Goal: Task Accomplishment & Management: Manage account settings

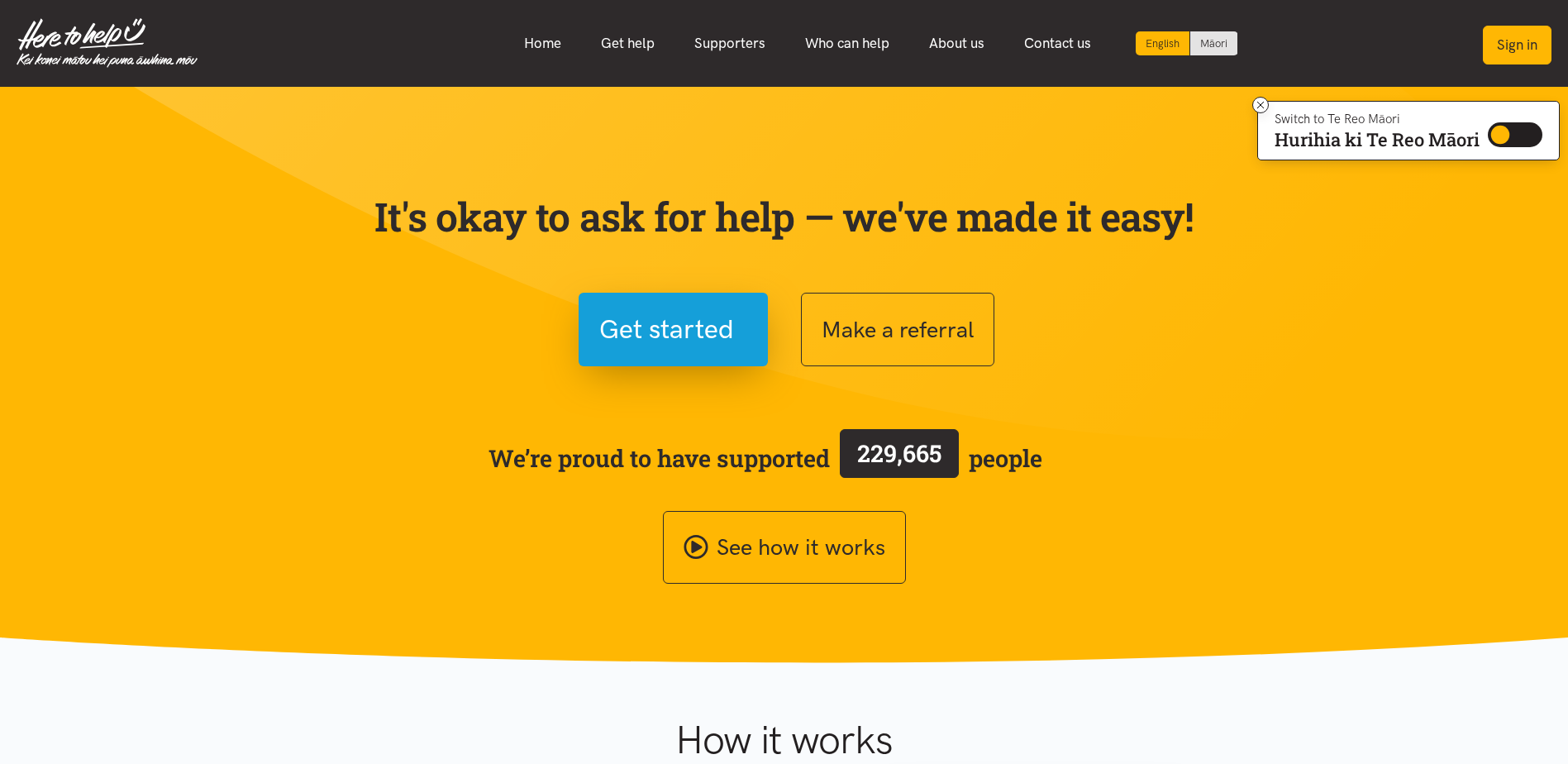
click at [1532, 44] on button "Sign in" at bounding box center [1517, 45] width 69 height 39
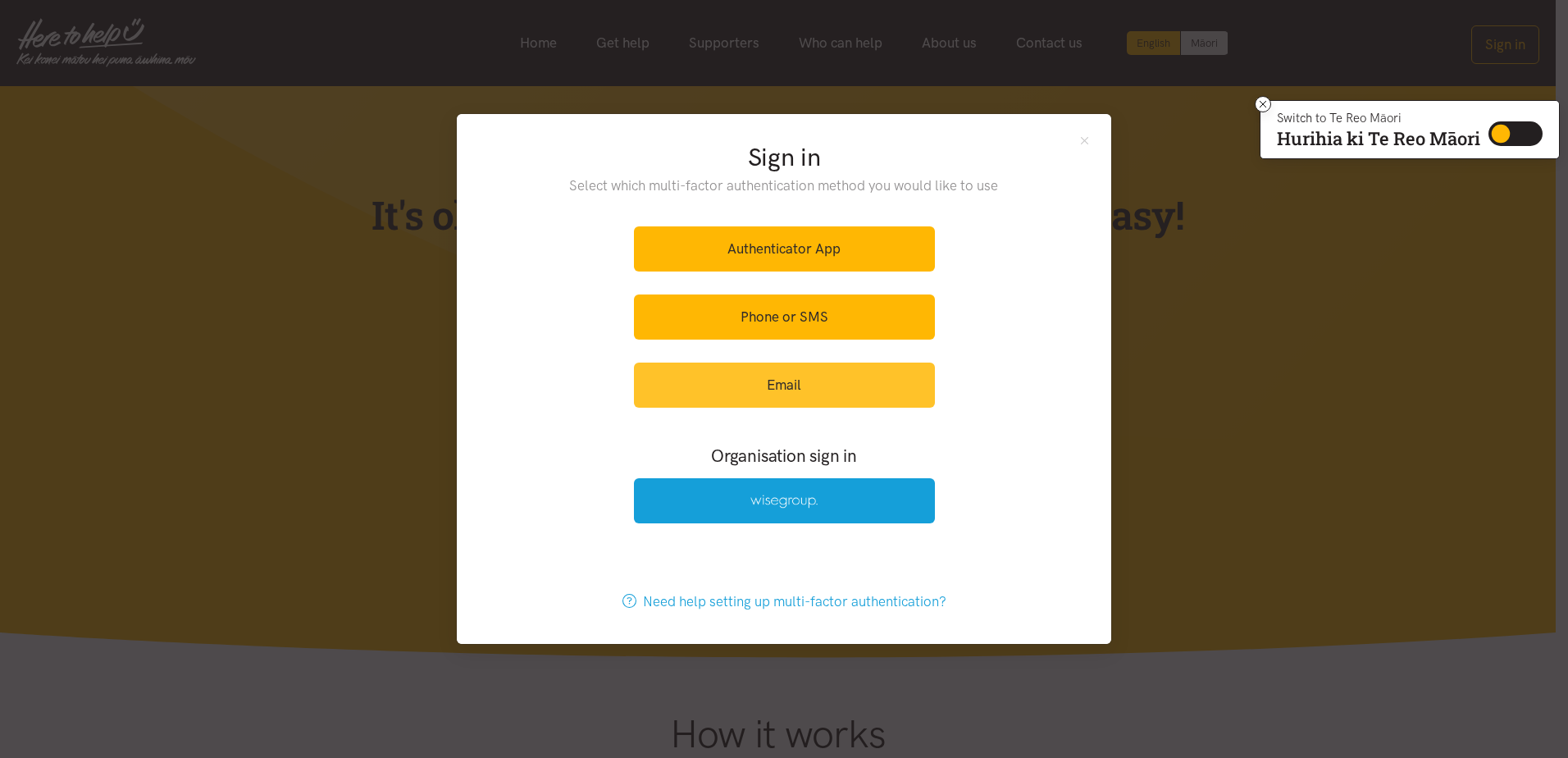
click at [777, 384] on link "Email" at bounding box center [784, 385] width 301 height 45
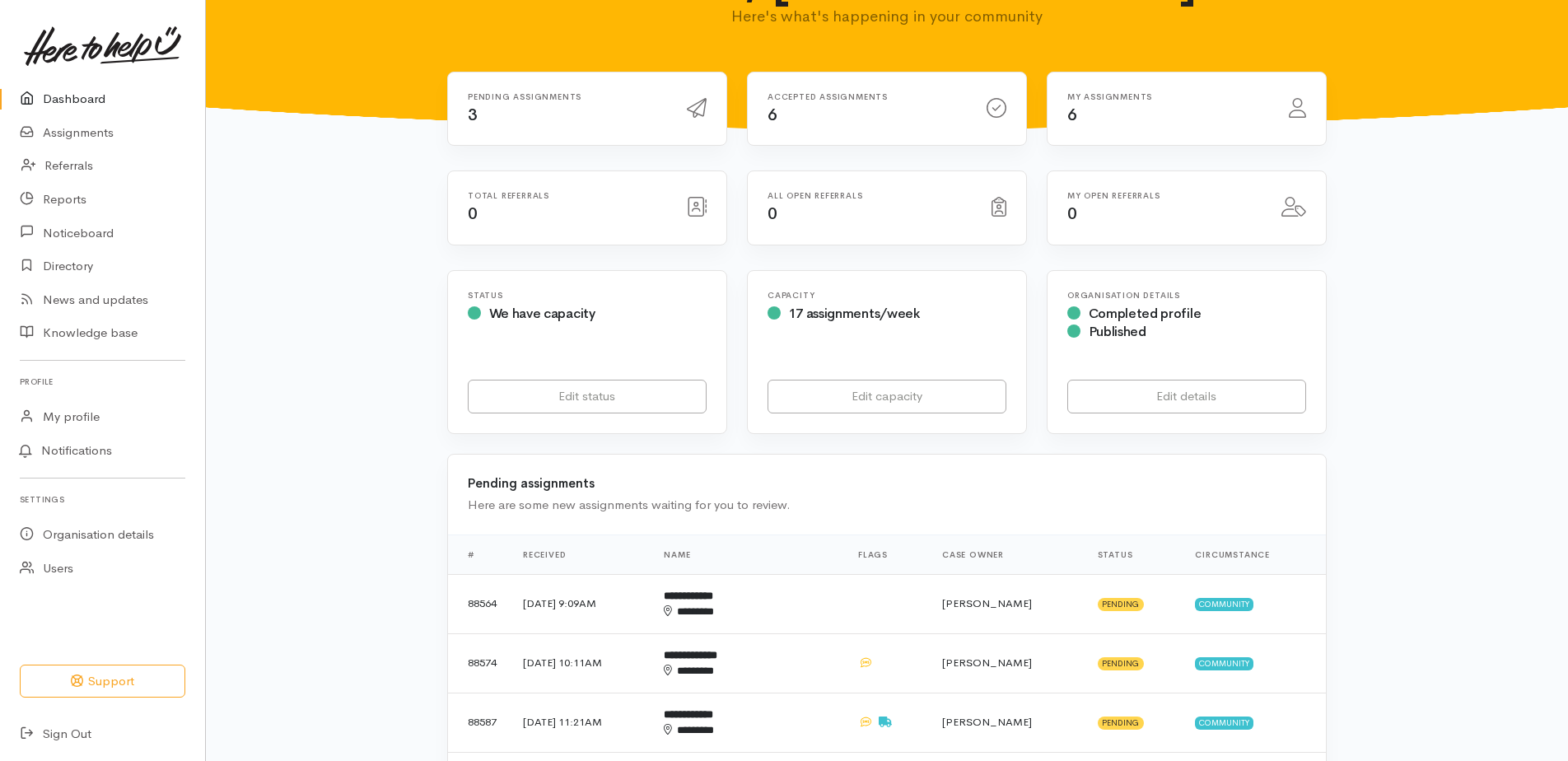
scroll to position [165, 0]
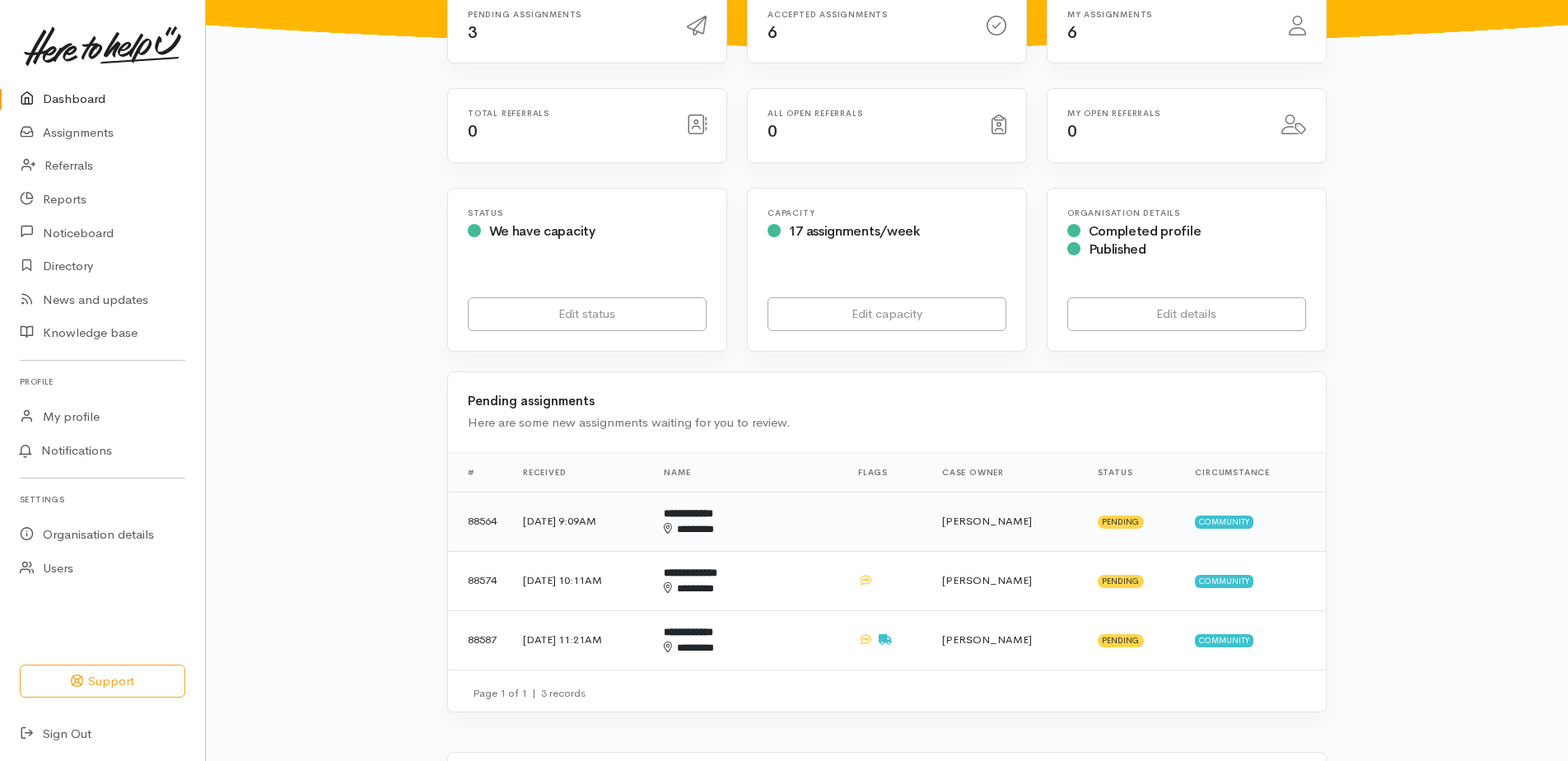
click at [714, 508] on b "**********" at bounding box center [688, 513] width 50 height 11
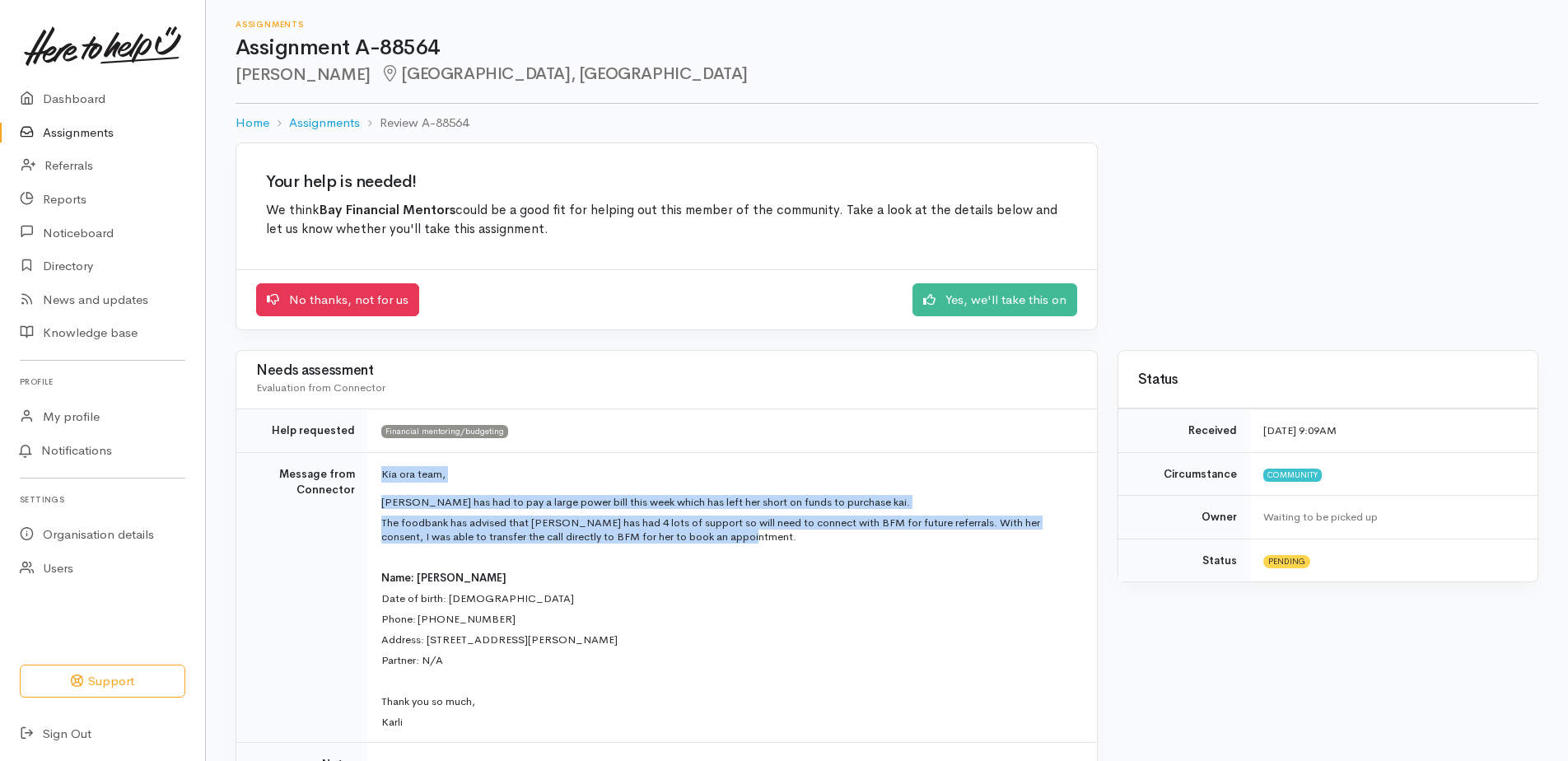
drag, startPoint x: 736, startPoint y: 543, endPoint x: 375, endPoint y: 473, distance: 367.7
click at [375, 473] on td "Kia ora team, [PERSON_NAME] has had to pay a large power bill this week which h…" at bounding box center [732, 598] width 729 height 291
drag, startPoint x: 375, startPoint y: 473, endPoint x: 400, endPoint y: 471, distance: 25.1
copy td "Kia ora team, [PERSON_NAME] has had to pay a large power bill this week which h…"
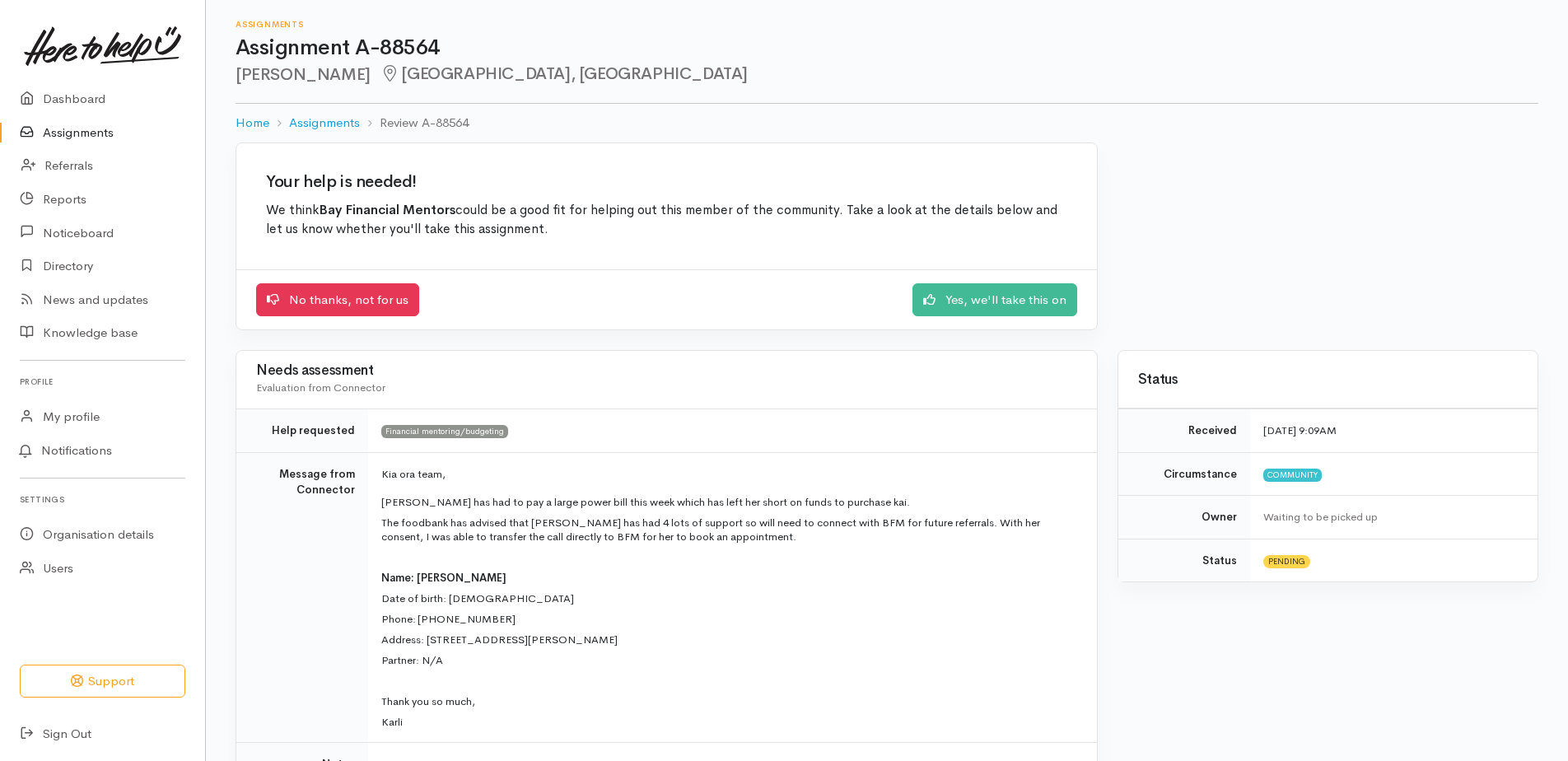
click at [666, 311] on div "No thanks, not for us Yes, we'll take this on" at bounding box center [666, 300] width 821 height 34
click at [971, 297] on link "Yes, we'll take this on" at bounding box center [995, 297] width 165 height 34
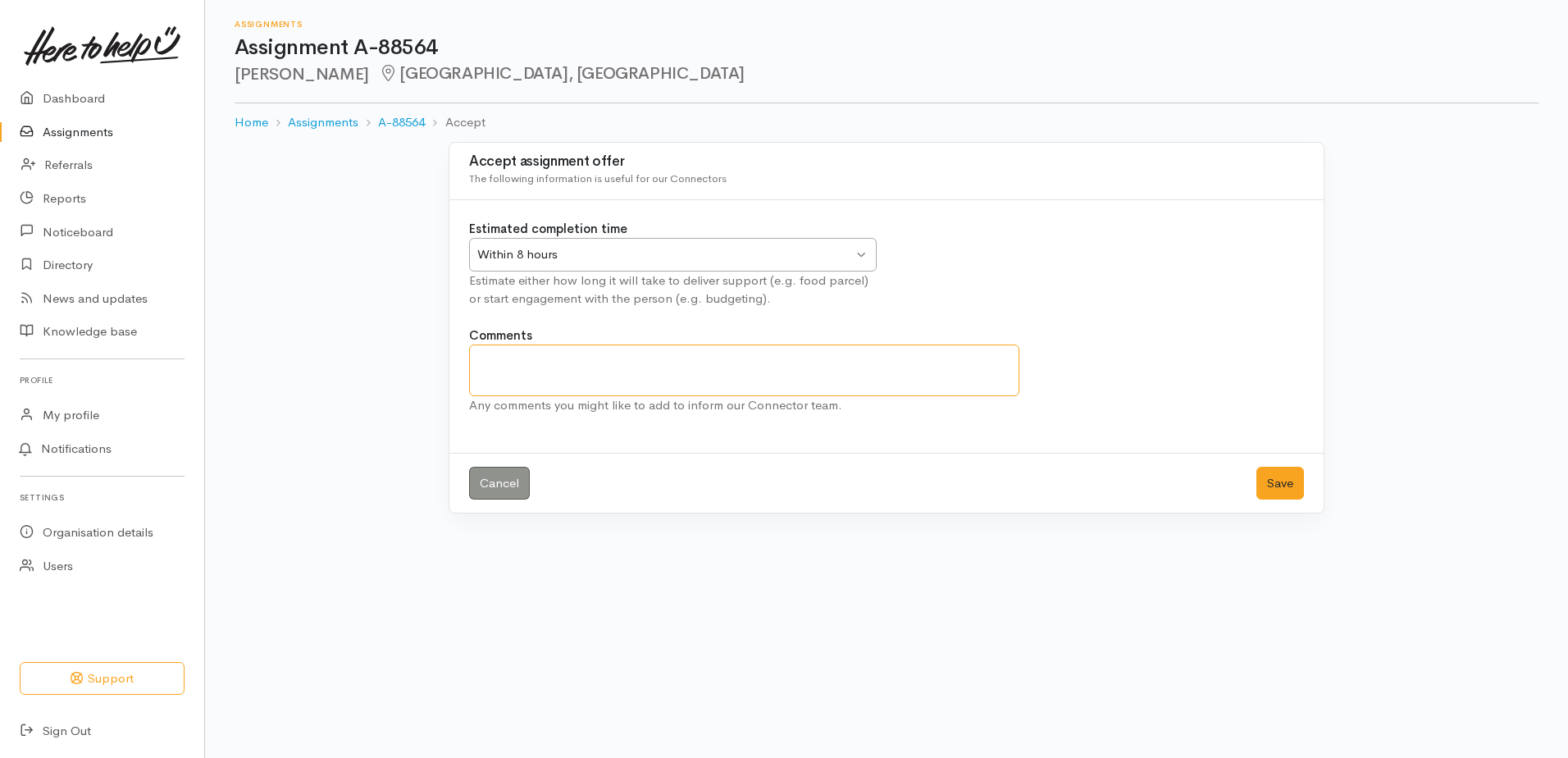
click at [571, 369] on textarea "Comments" at bounding box center [744, 371] width 550 height 52
type textarea "Donna booked but could not make it. Ph appt booked for Friday"
click at [1284, 488] on button "Save" at bounding box center [1280, 484] width 48 height 34
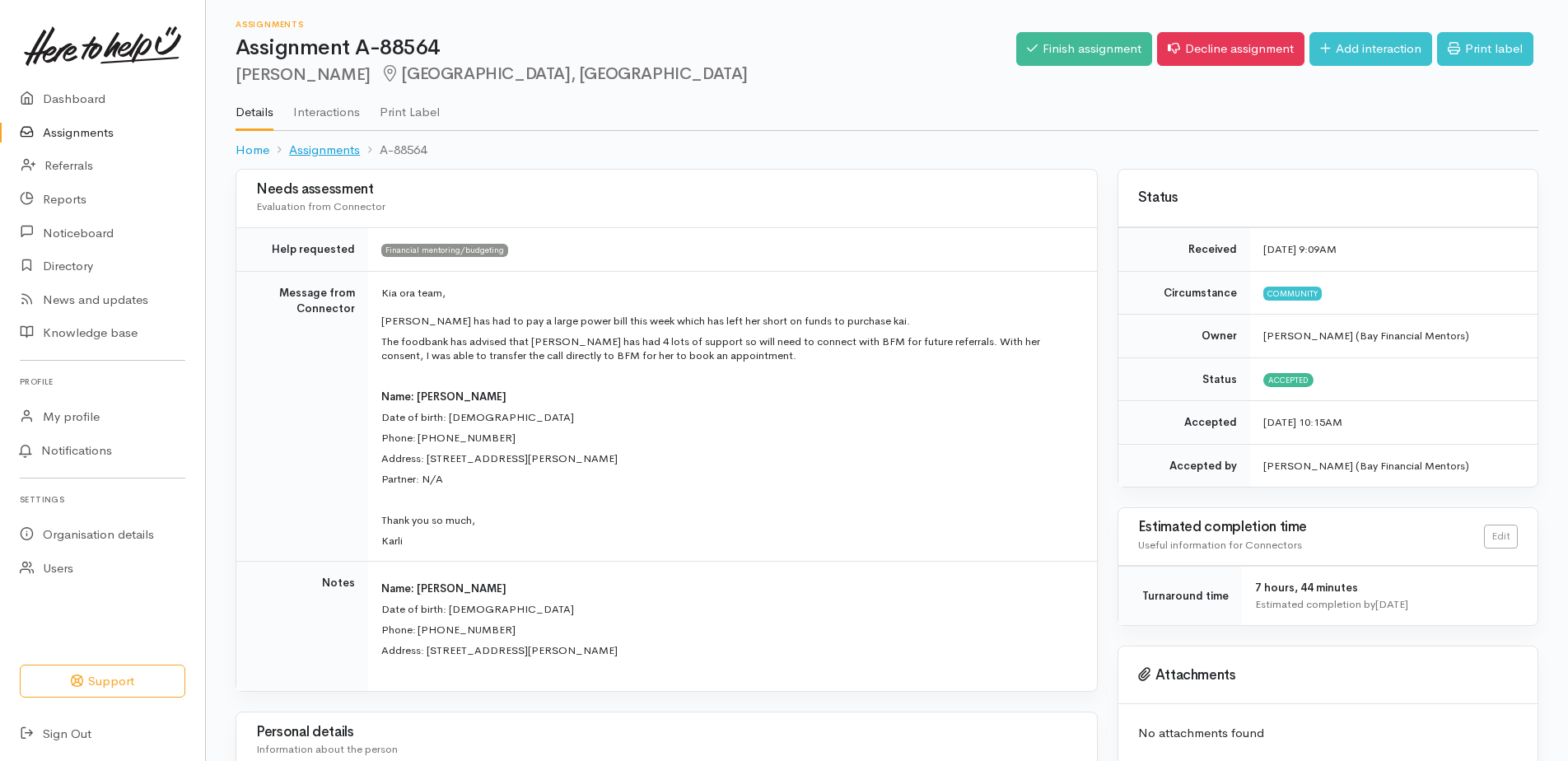
click at [326, 153] on link "Assignments" at bounding box center [324, 150] width 71 height 19
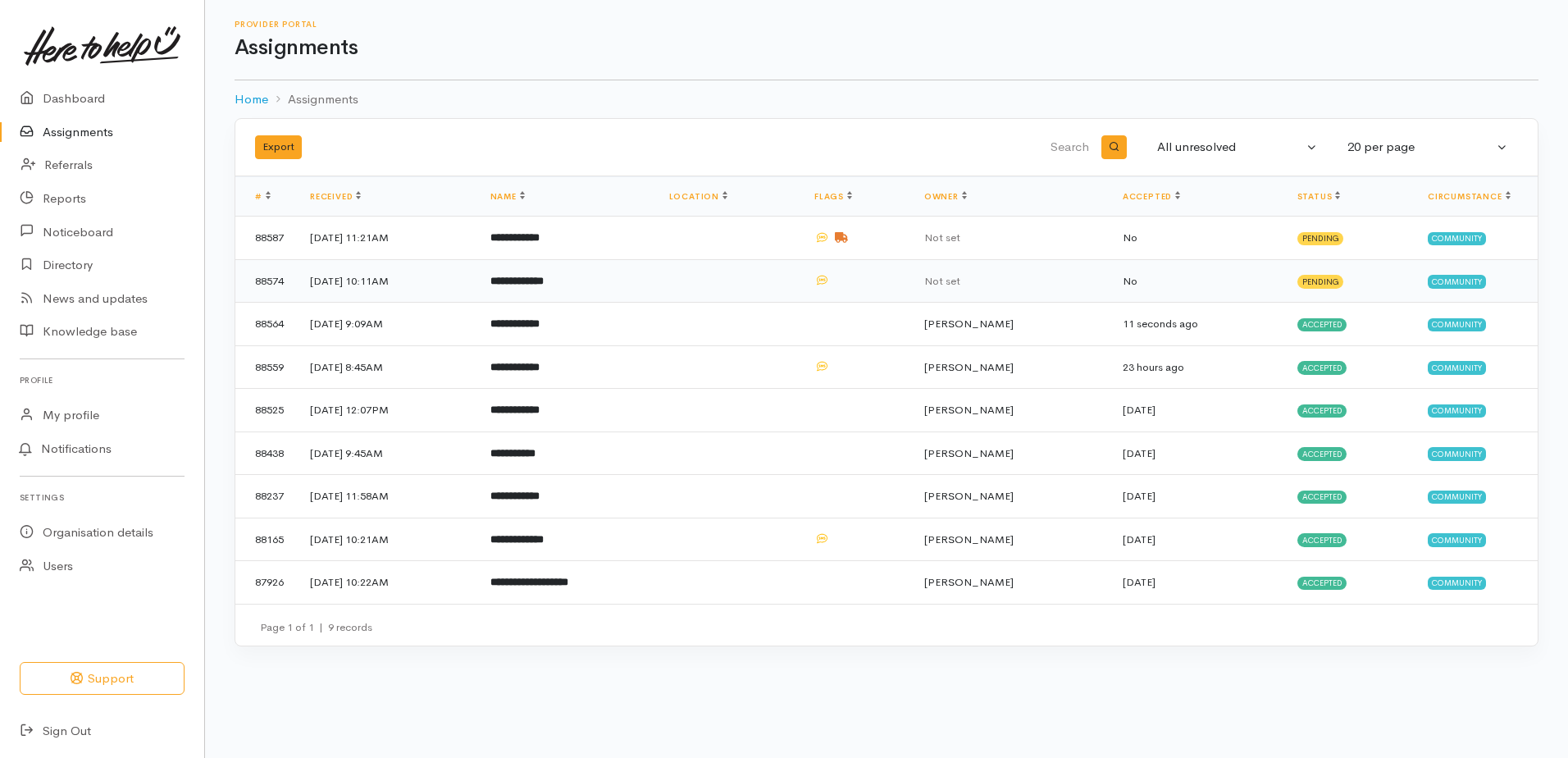
click at [544, 276] on b "**********" at bounding box center [518, 280] width 54 height 11
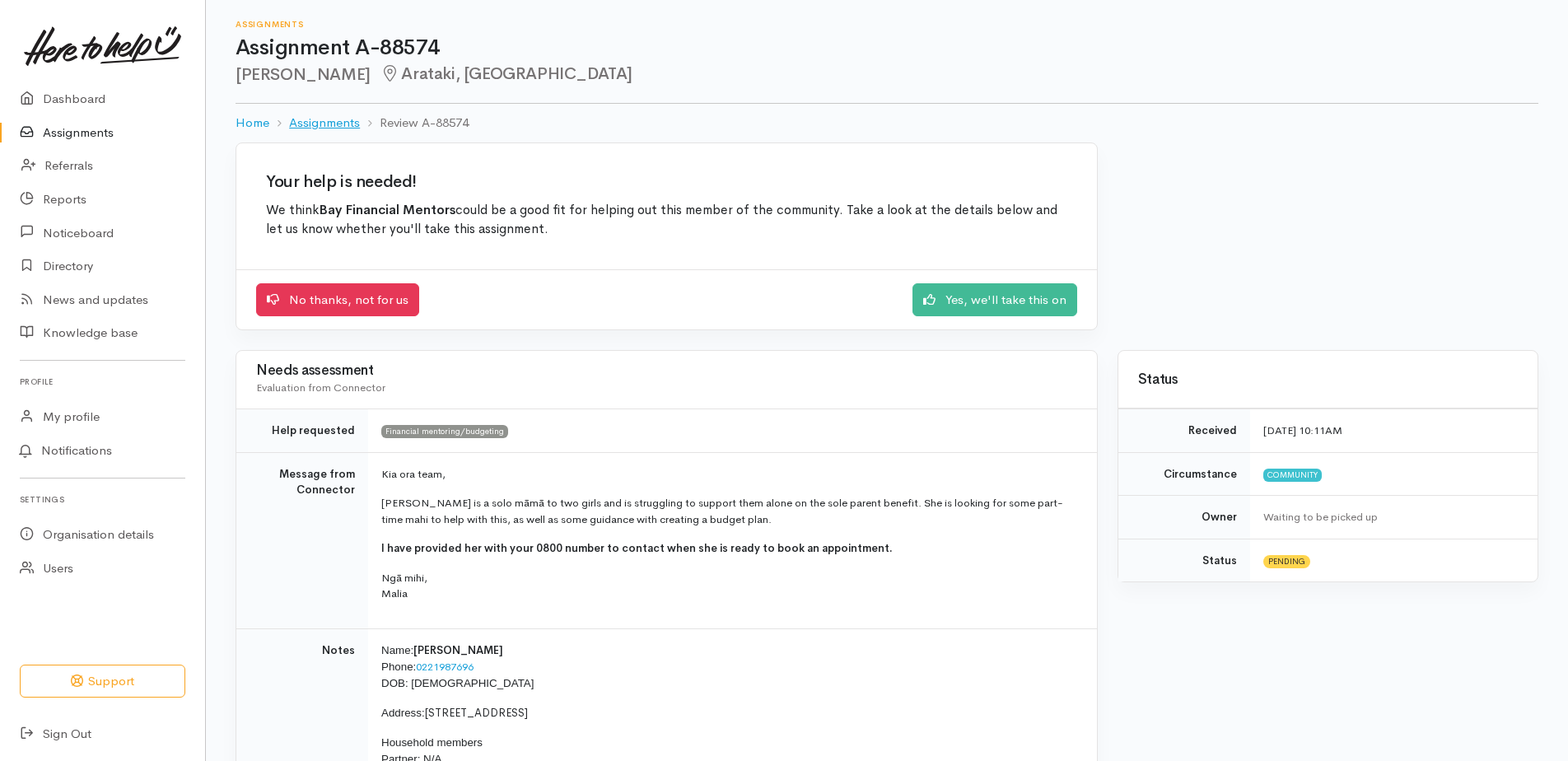
click at [332, 125] on link "Assignments" at bounding box center [324, 123] width 71 height 19
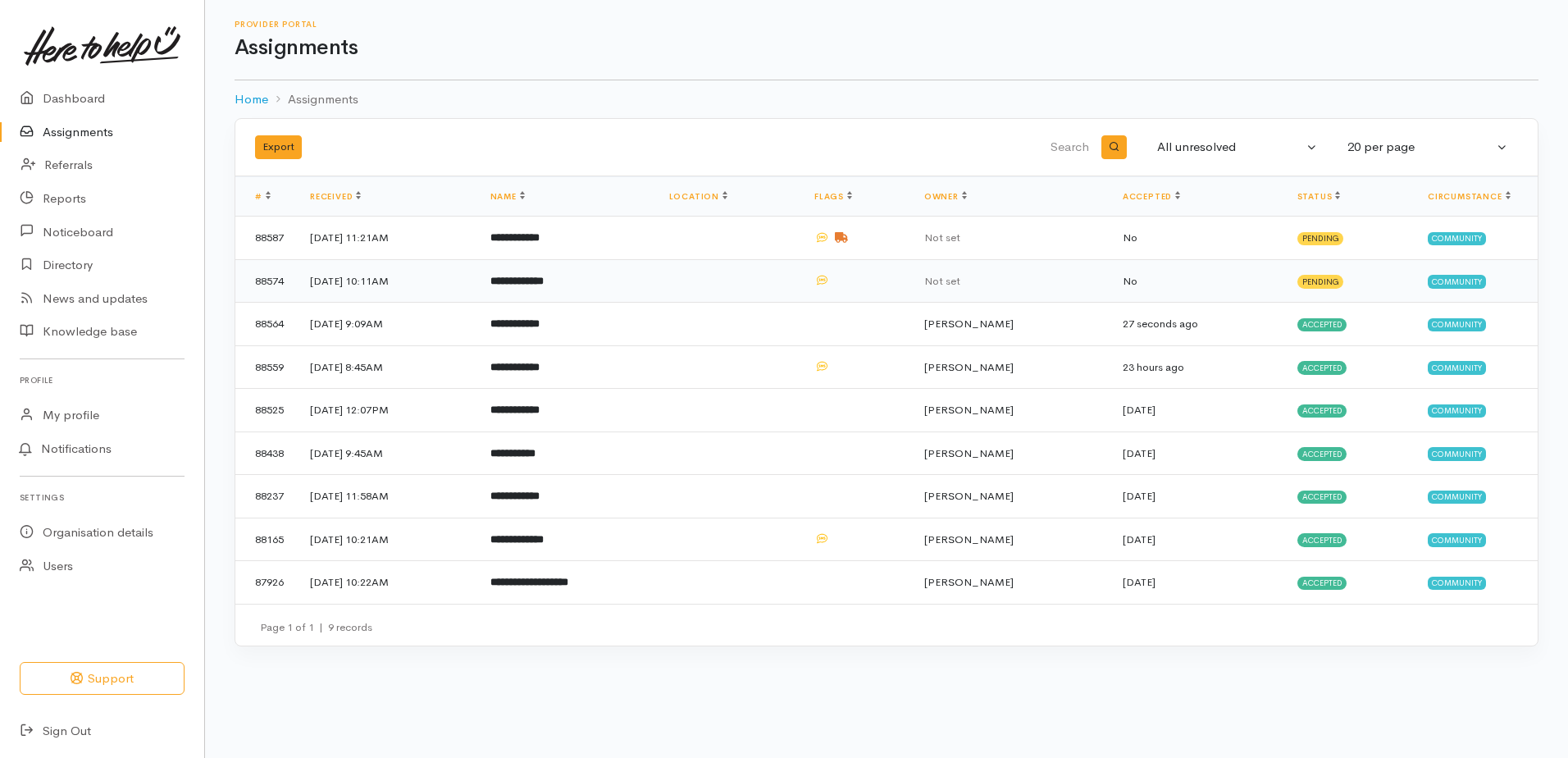
click at [544, 280] on b "**********" at bounding box center [518, 280] width 54 height 11
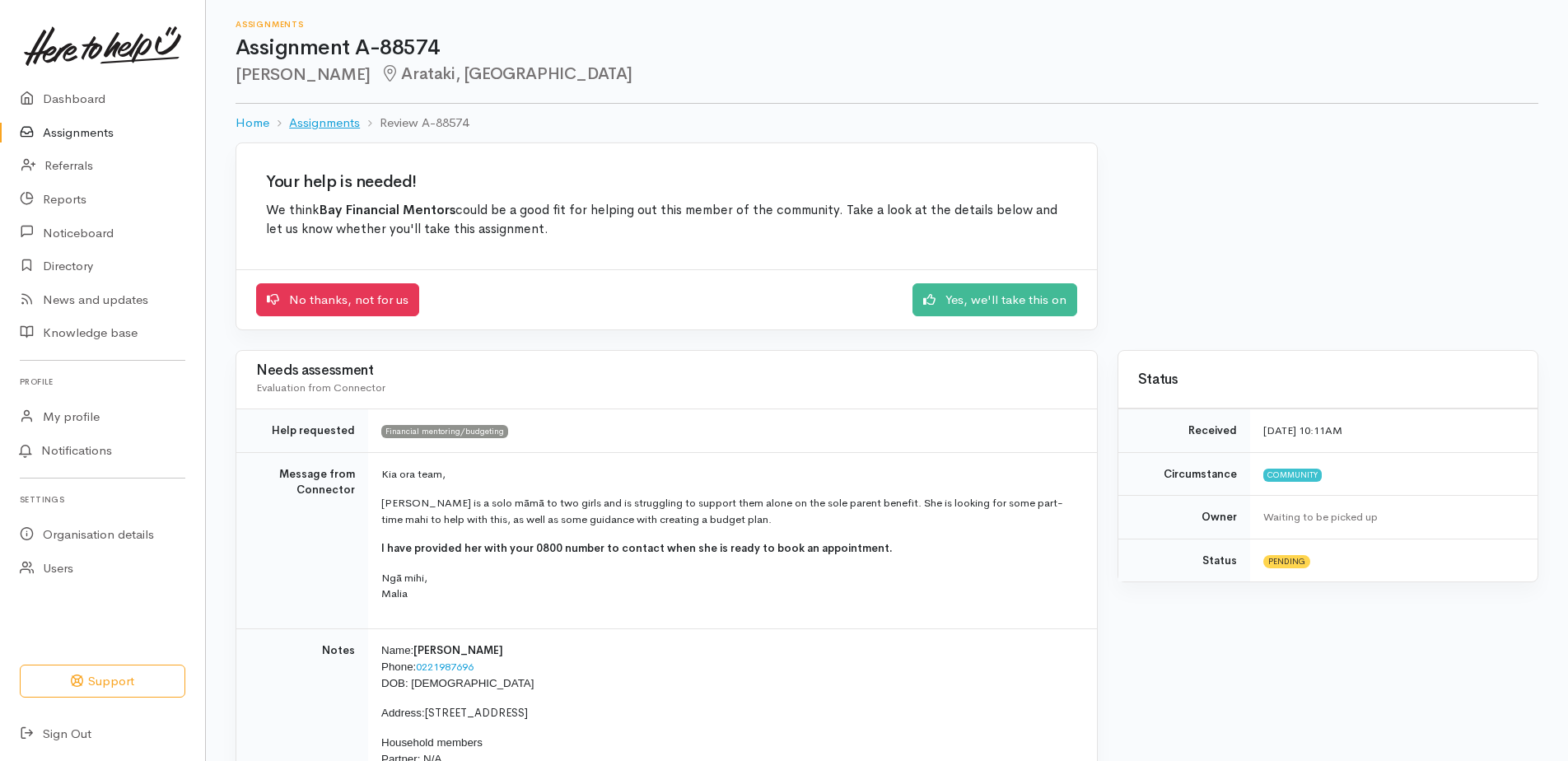
click at [313, 125] on link "Assignments" at bounding box center [324, 123] width 71 height 19
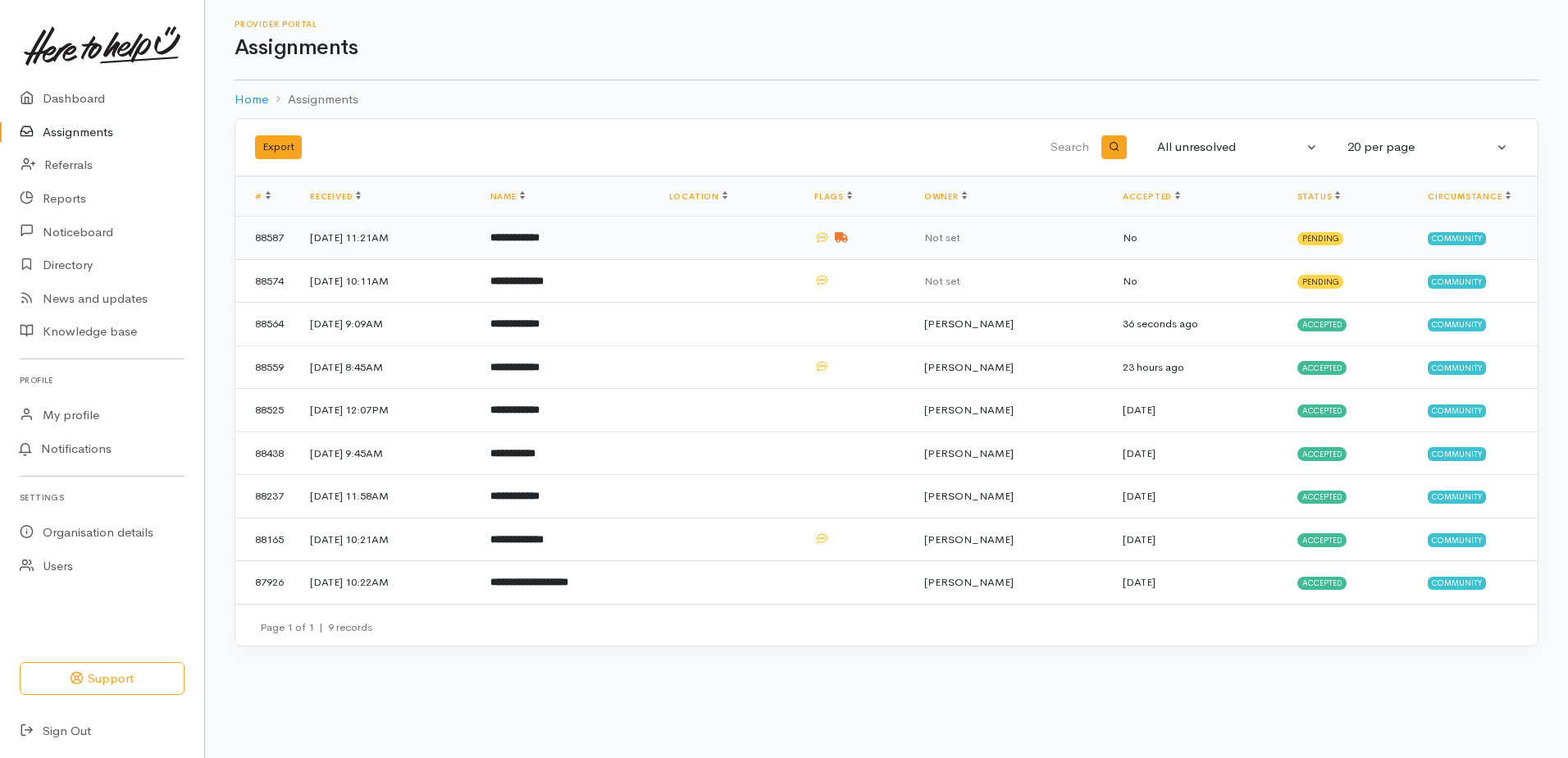
click at [534, 235] on b "**********" at bounding box center [515, 238] width 49 height 11
click at [534, 234] on b "**********" at bounding box center [515, 238] width 49 height 11
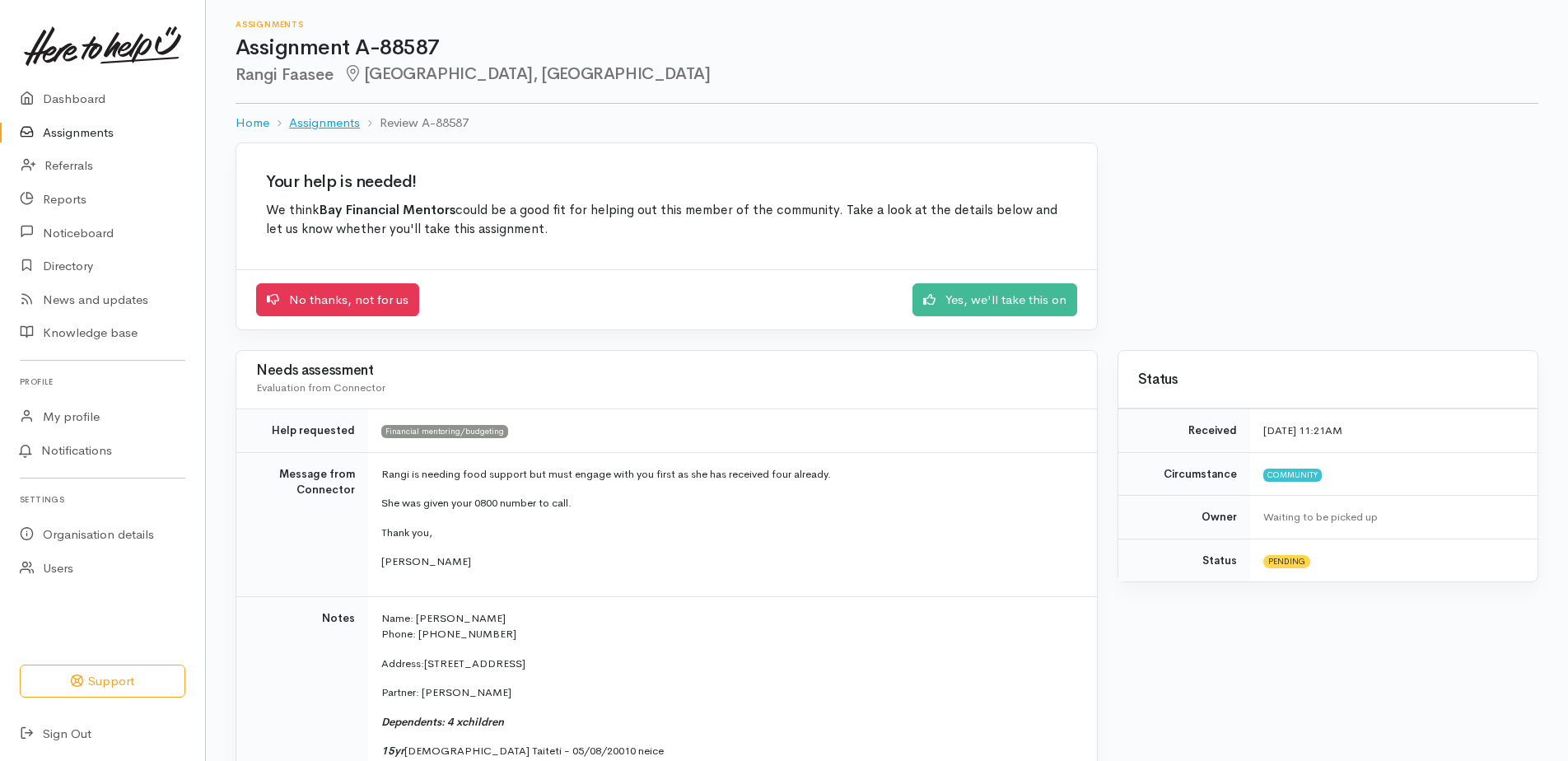
click at [331, 129] on link "Assignments" at bounding box center [324, 123] width 71 height 19
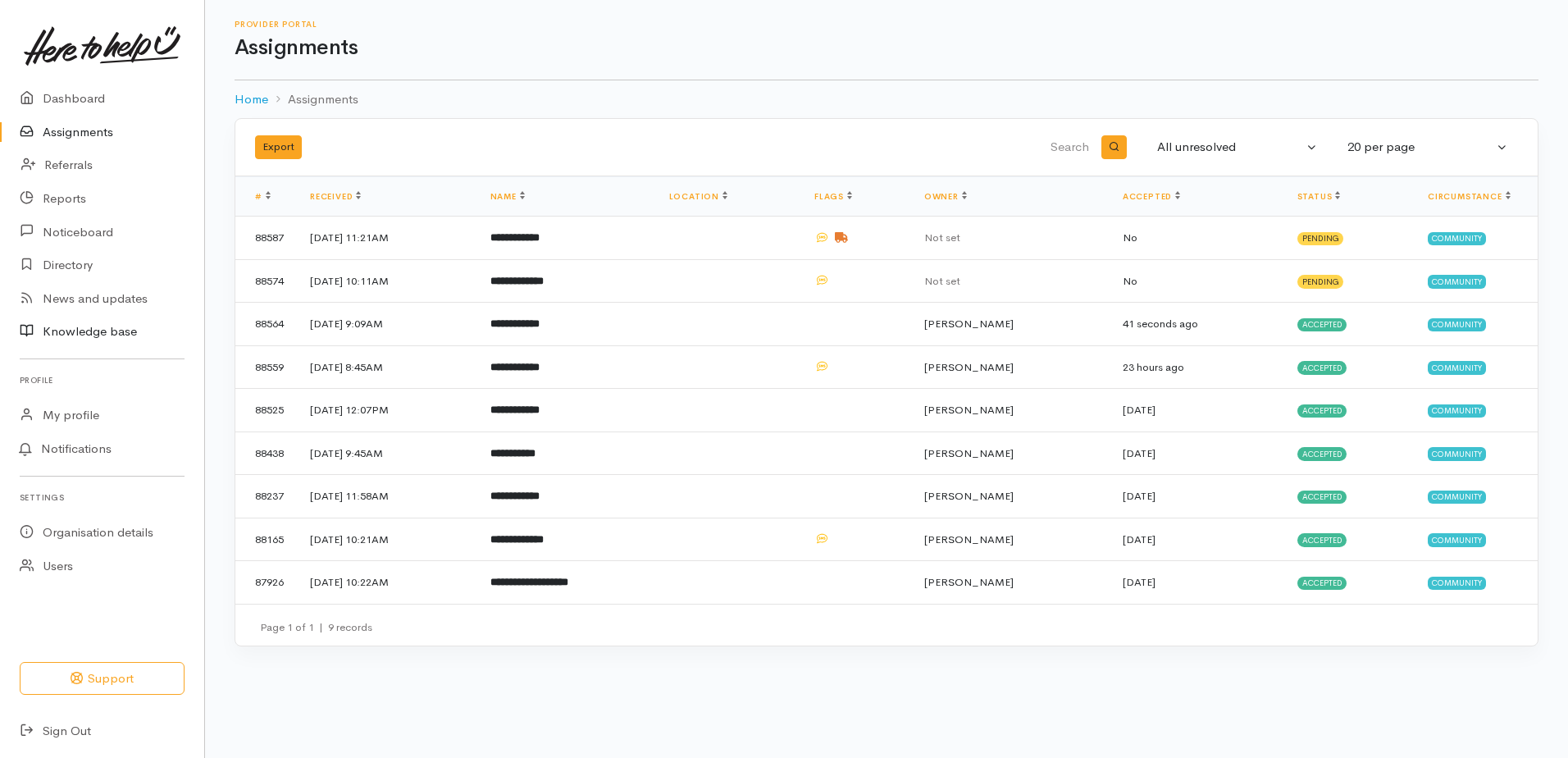
click at [82, 330] on link "Knowledge base" at bounding box center [102, 332] width 204 height 34
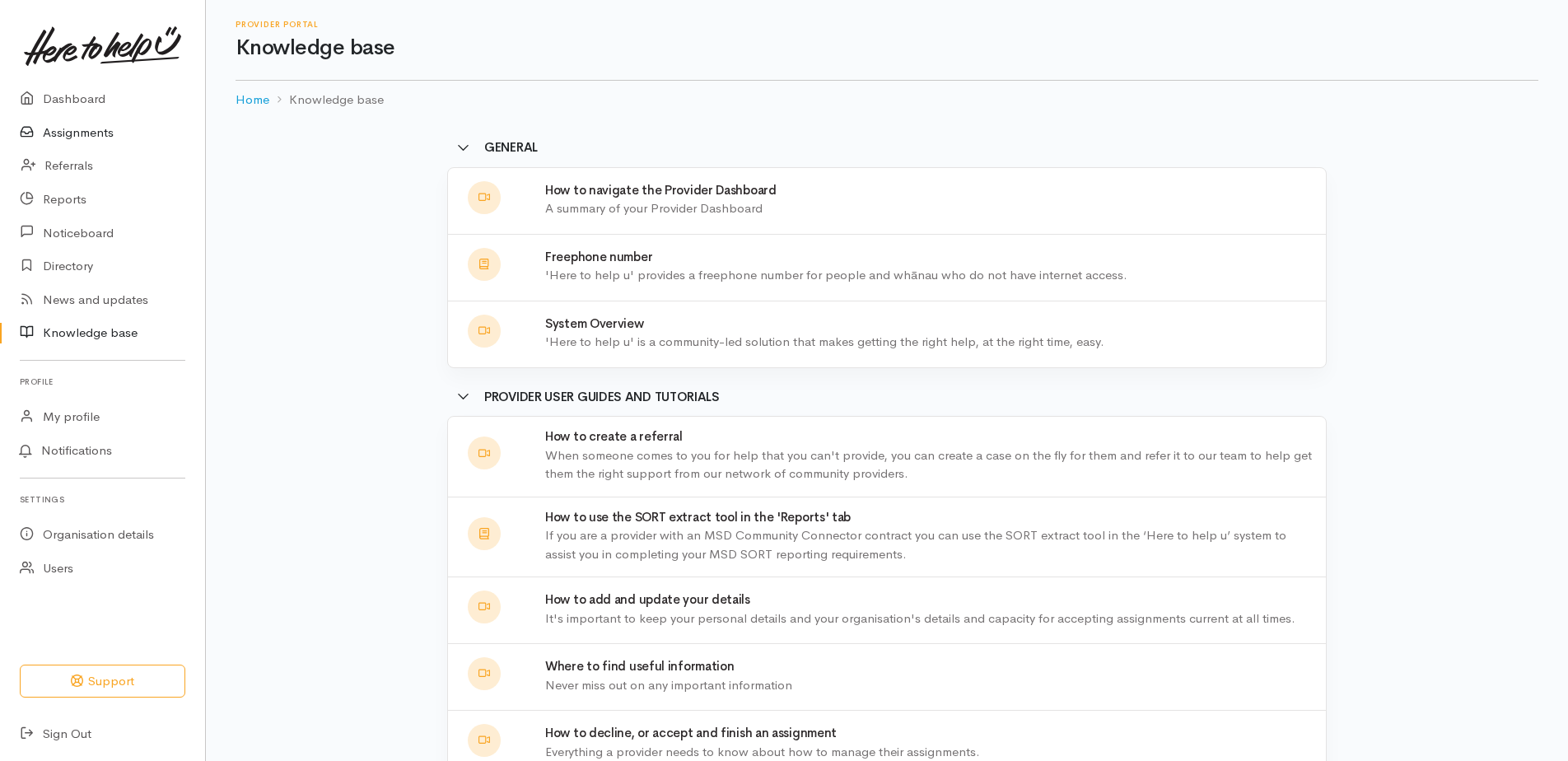
click at [92, 129] on link "Assignments" at bounding box center [102, 133] width 205 height 34
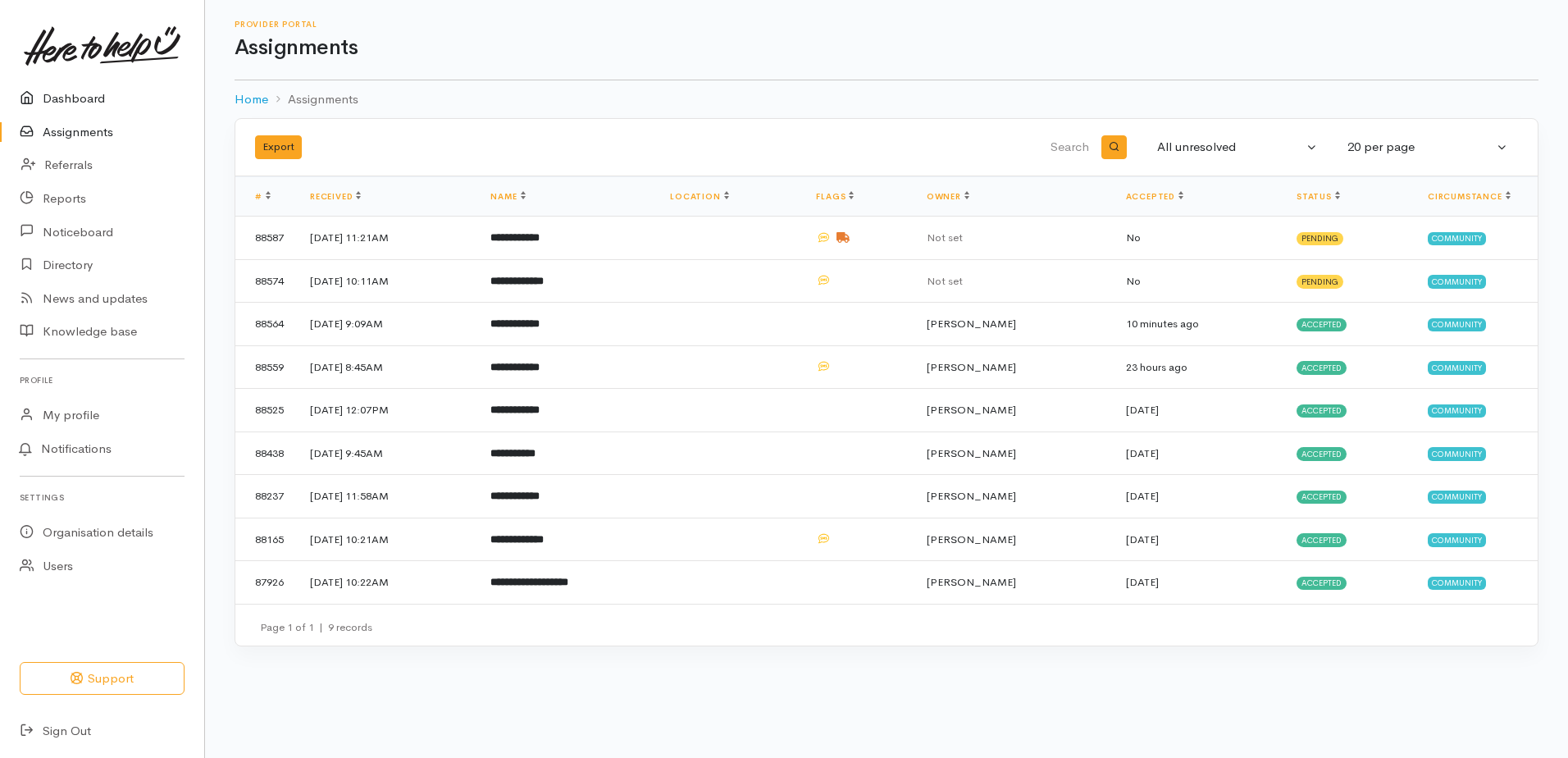
click at [60, 95] on link "Dashboard" at bounding box center [102, 99] width 204 height 34
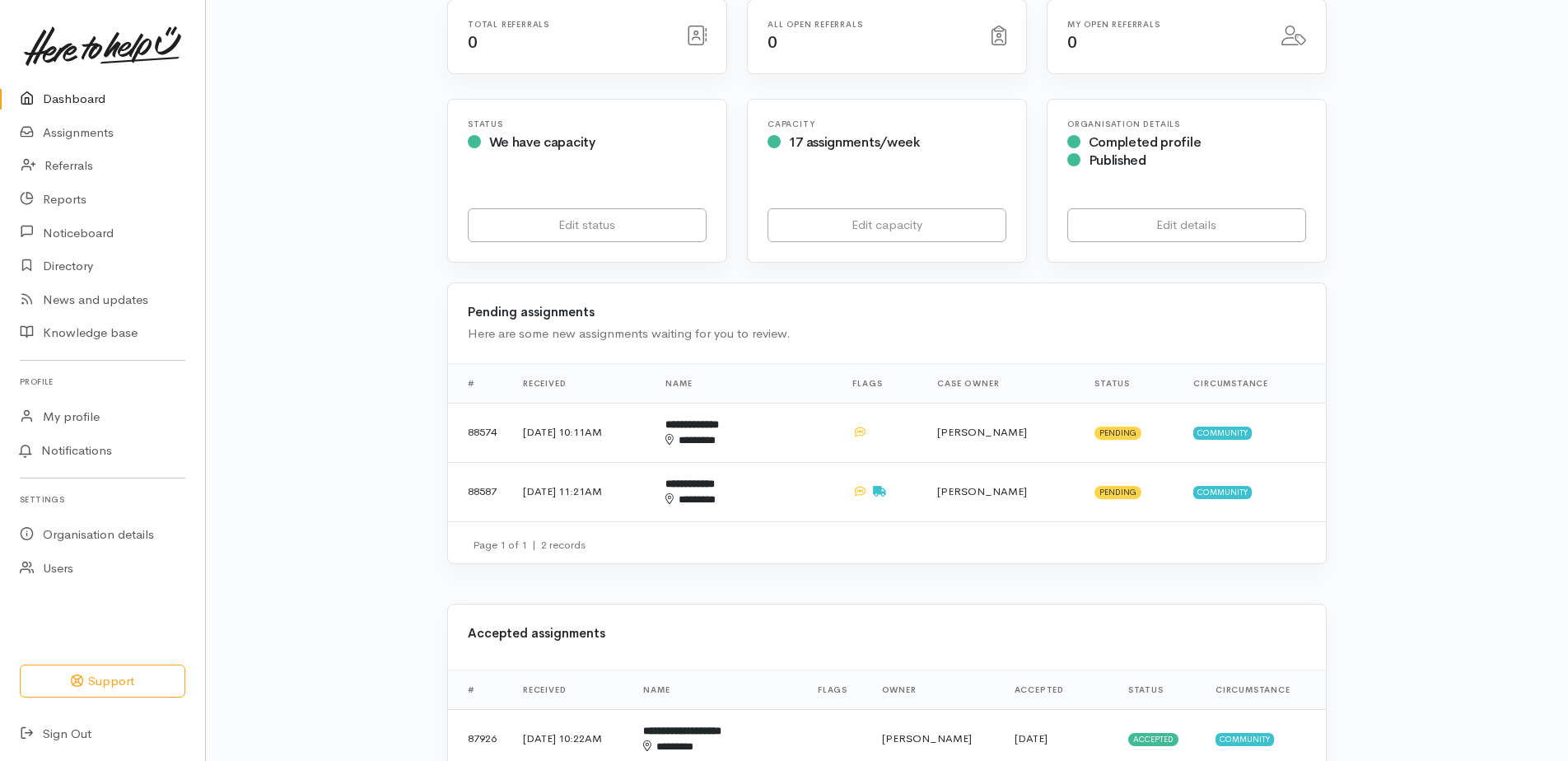
scroll to position [247, 0]
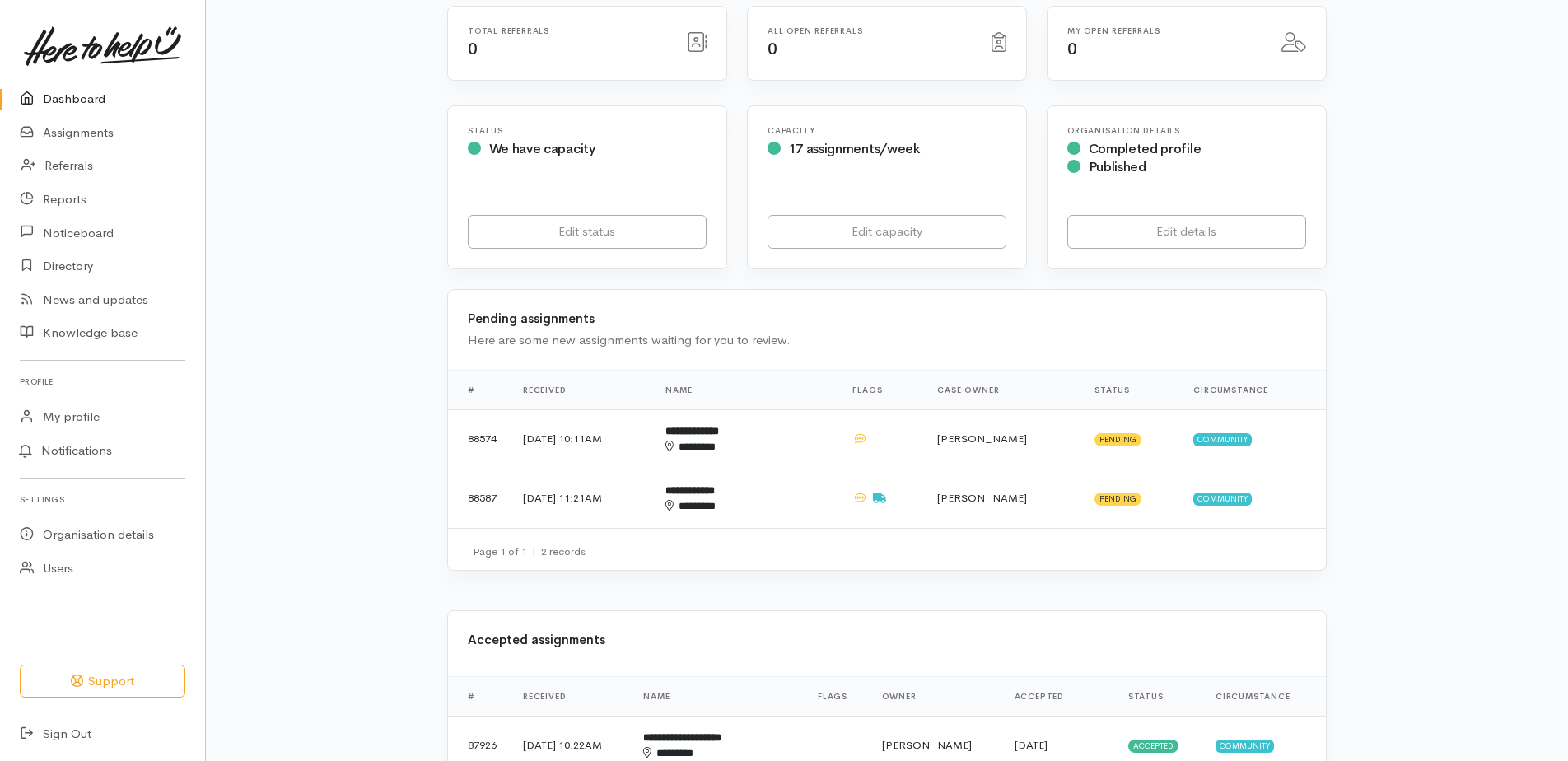
click at [89, 96] on link "Dashboard" at bounding box center [102, 99] width 205 height 34
